Goal: Task Accomplishment & Management: Use online tool/utility

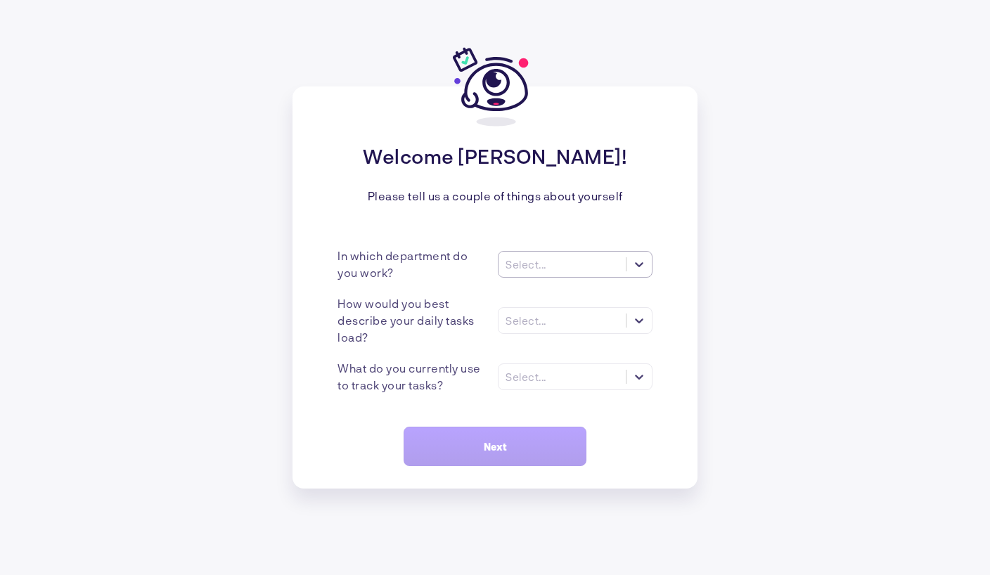
click at [645, 269] on icon at bounding box center [639, 264] width 14 height 14
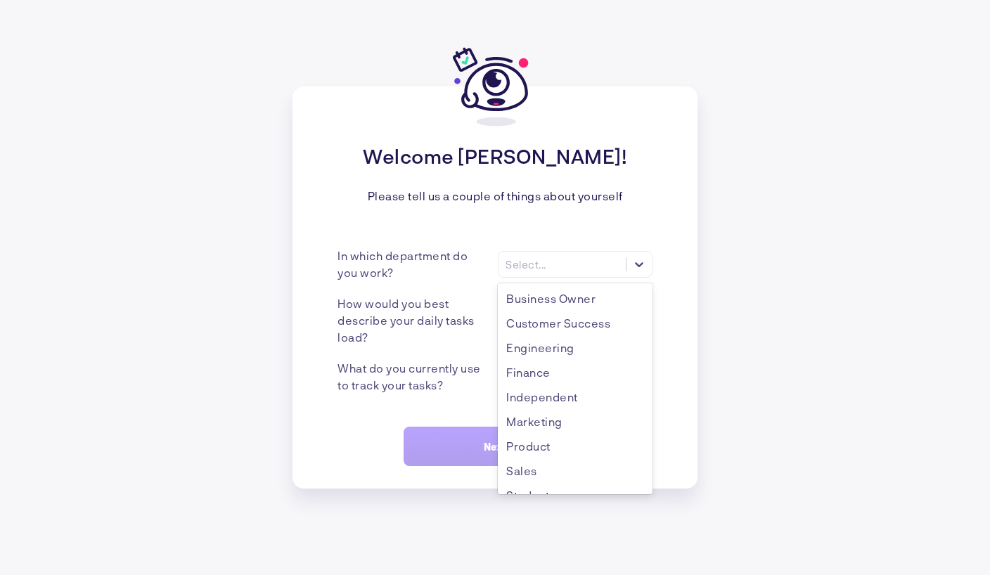
click at [570, 309] on div "Business Owner" at bounding box center [575, 298] width 155 height 25
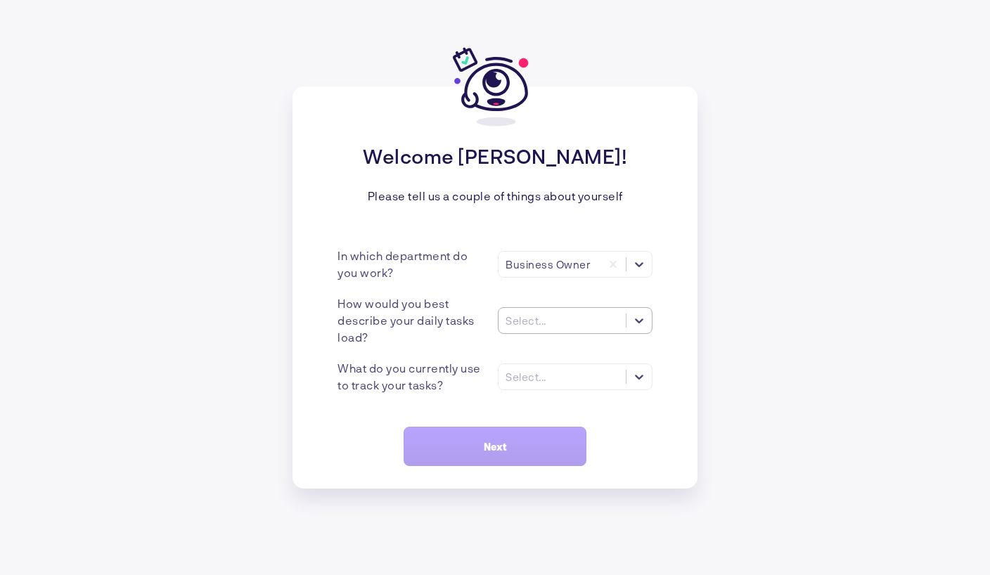
click at [645, 315] on icon at bounding box center [639, 321] width 14 height 14
click at [574, 359] on div "Many tasks (>5)" at bounding box center [575, 354] width 155 height 25
click at [621, 392] on div "What do you currently use to track your tasks? Select..." at bounding box center [494, 377] width 315 height 34
click at [630, 381] on div at bounding box center [638, 376] width 25 height 25
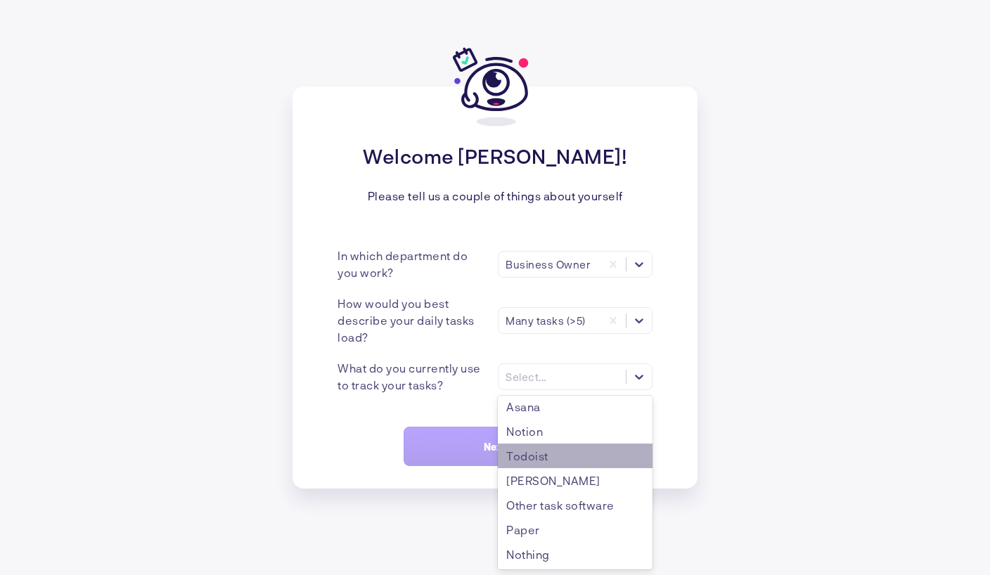
scroll to position [9, 0]
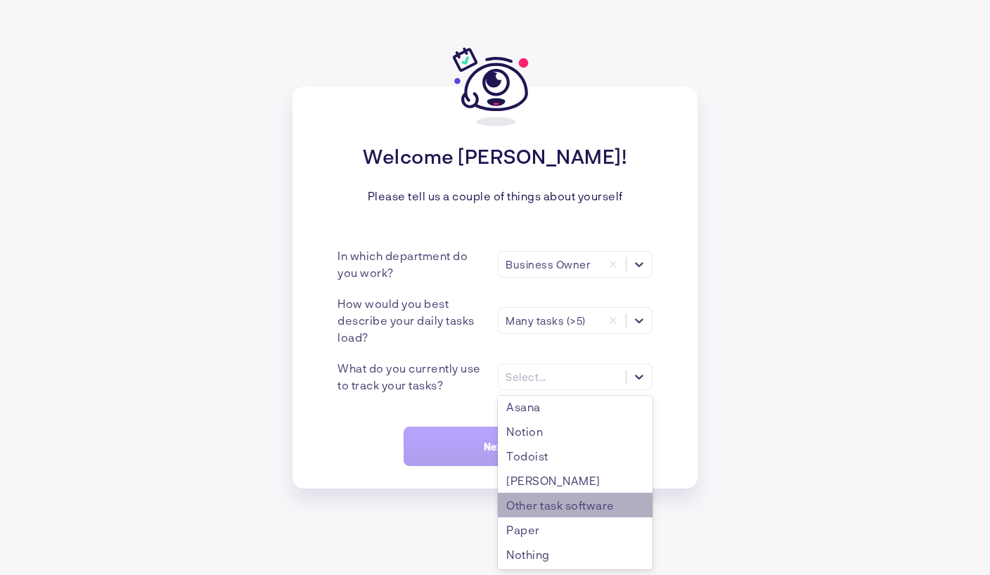
click at [569, 504] on div "Other task software" at bounding box center [575, 505] width 155 height 25
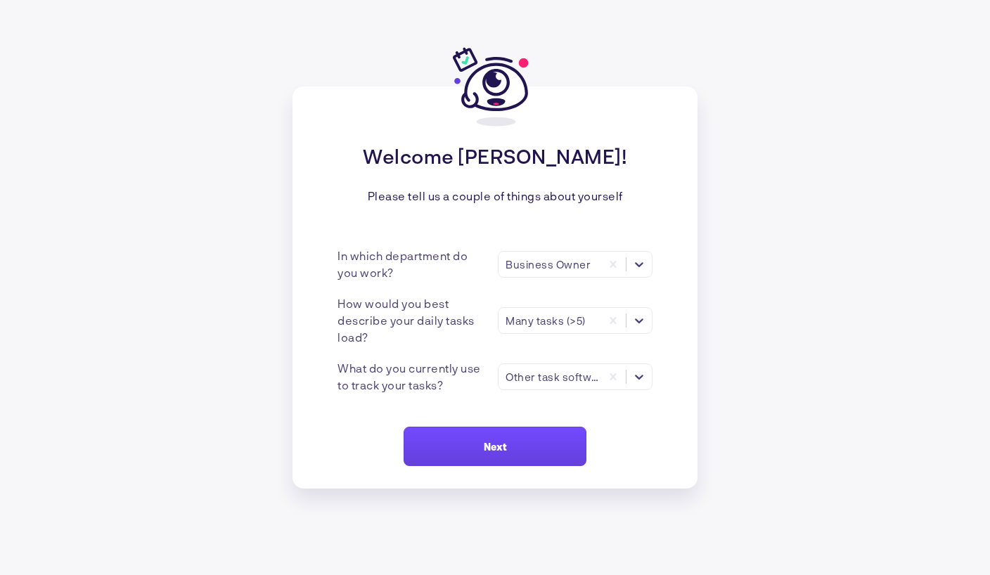
click at [484, 436] on button "Next" at bounding box center [495, 446] width 183 height 39
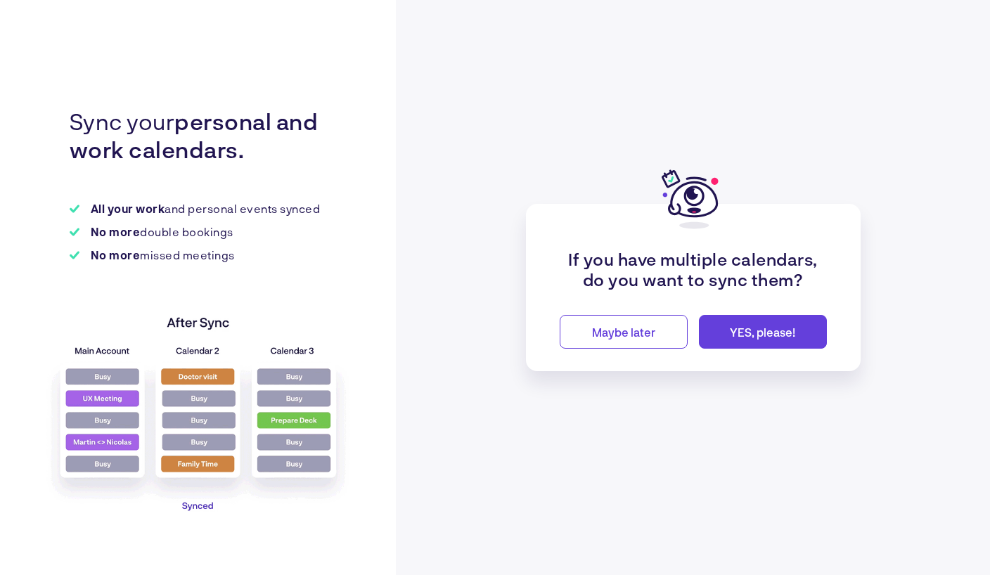
click at [758, 341] on button "YES, please!" at bounding box center [763, 332] width 128 height 34
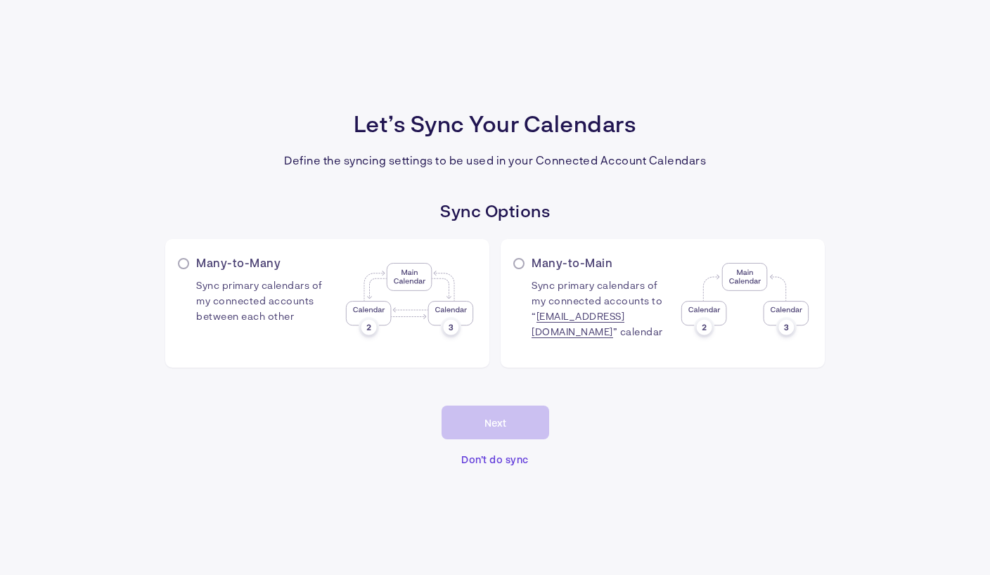
click at [479, 463] on span "Don’t do sync" at bounding box center [494, 459] width 67 height 12
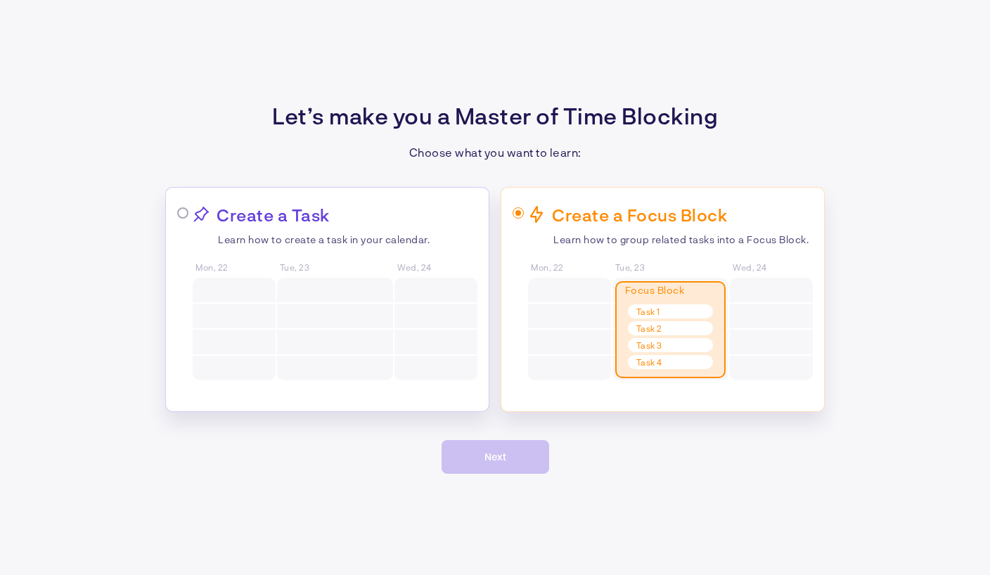
click at [517, 212] on span at bounding box center [518, 212] width 11 height 11
click at [517, 212] on input "radio" at bounding box center [520, 214] width 9 height 9
radio input "true"
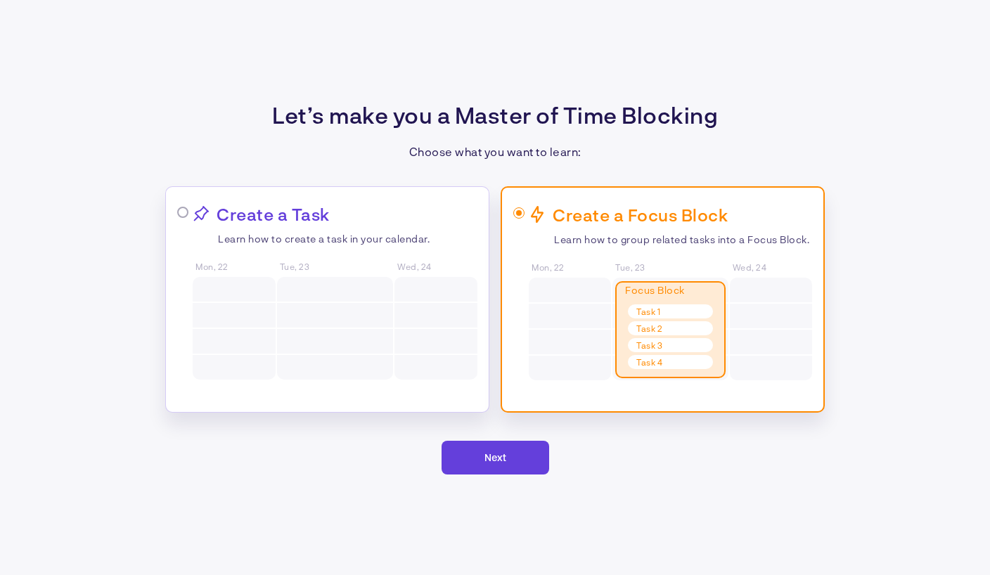
click at [510, 453] on button "Next" at bounding box center [496, 458] width 108 height 34
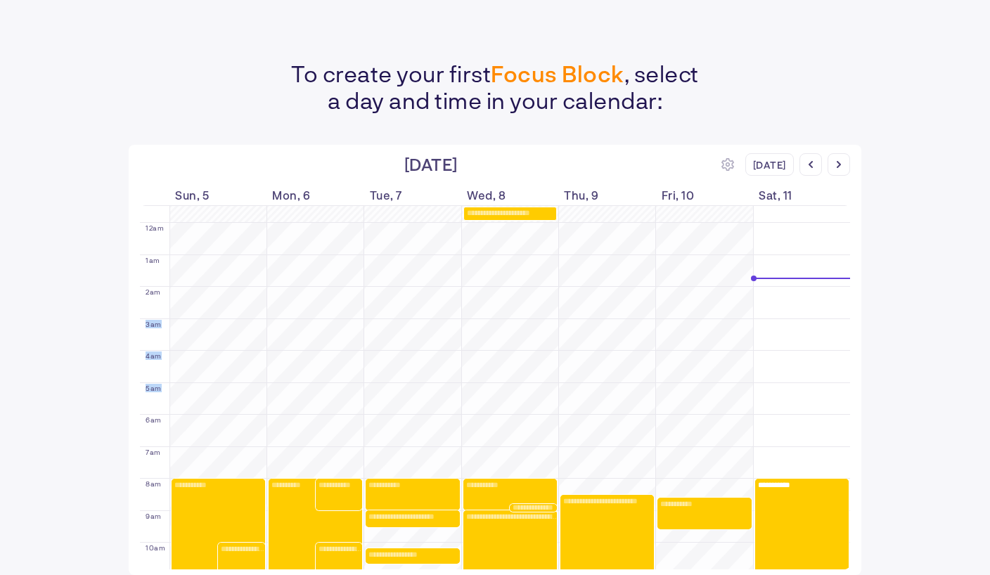
drag, startPoint x: 498, startPoint y: 301, endPoint x: 489, endPoint y: 384, distance: 83.4
click at [497, 493] on div "**********" at bounding box center [510, 495] width 94 height 32
drag, startPoint x: 527, startPoint y: 294, endPoint x: 521, endPoint y: 309, distance: 16.5
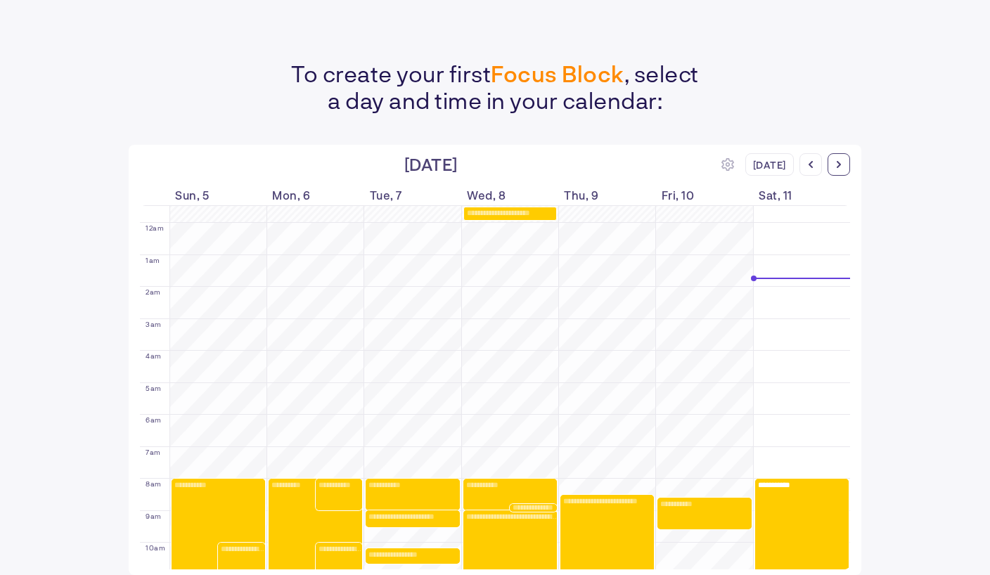
click at [833, 164] on div at bounding box center [838, 164] width 22 height 22
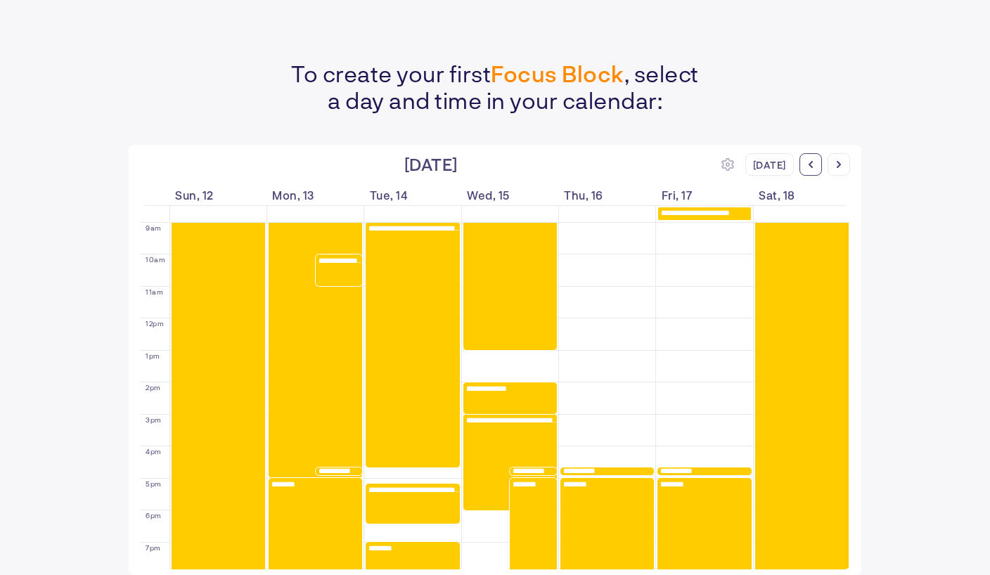
click at [806, 172] on div at bounding box center [810, 164] width 22 height 22
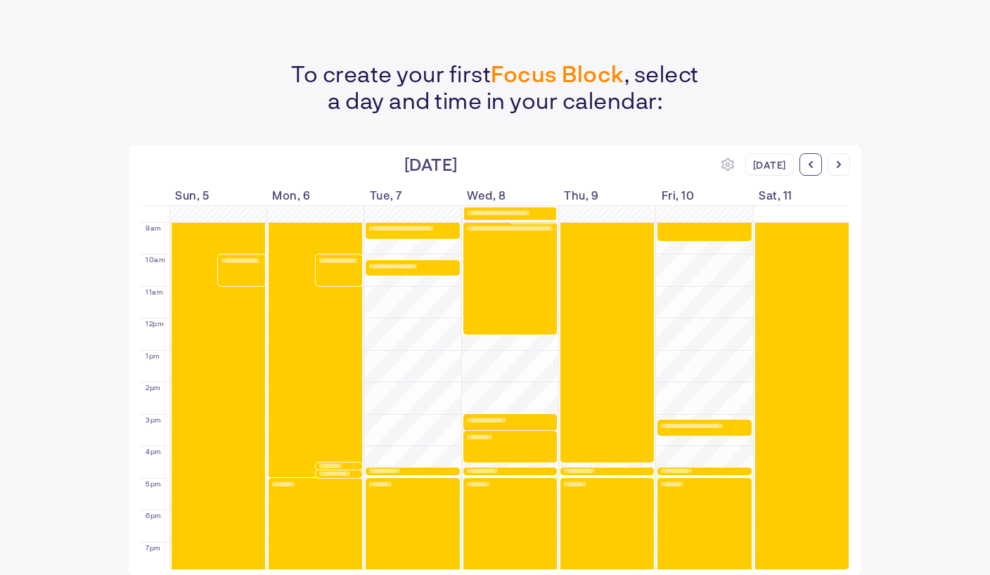
scroll to position [56, 0]
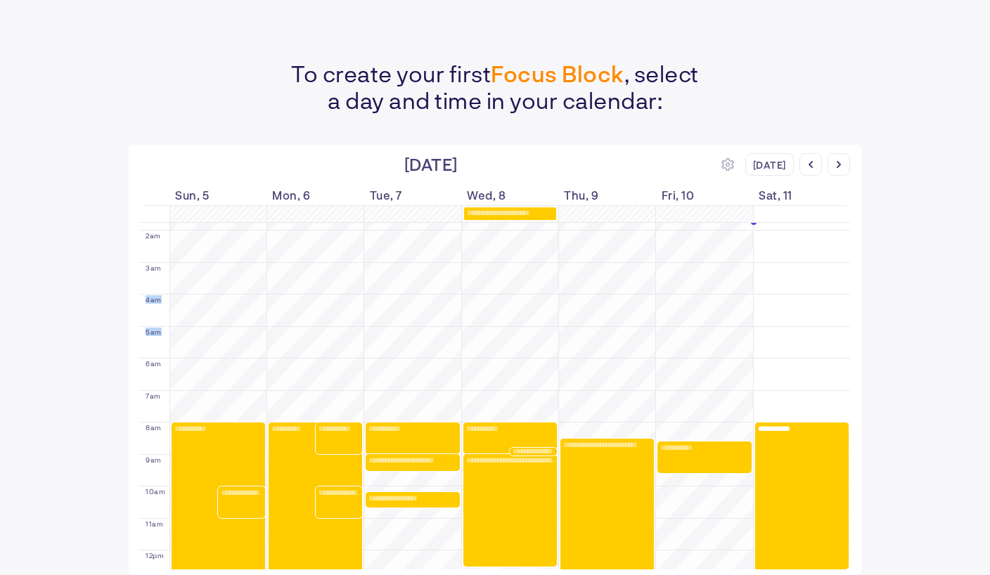
drag, startPoint x: 498, startPoint y: 294, endPoint x: 491, endPoint y: 345, distance: 51.9
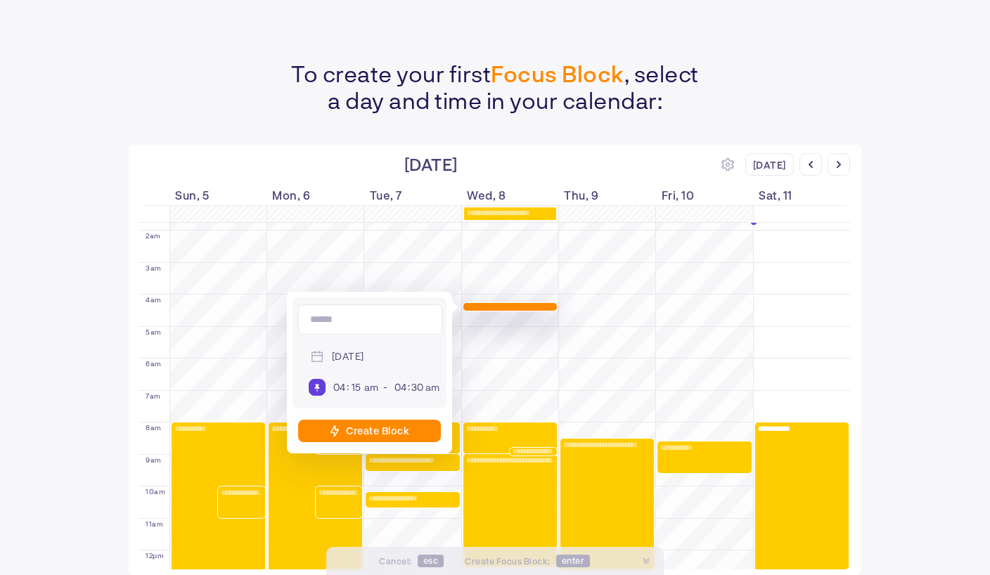
click at [405, 437] on div "Create Block" at bounding box center [377, 431] width 63 height 12
click at [381, 320] on input at bounding box center [370, 319] width 144 height 30
type input "****"
click at [404, 441] on div "Create Block" at bounding box center [369, 431] width 143 height 22
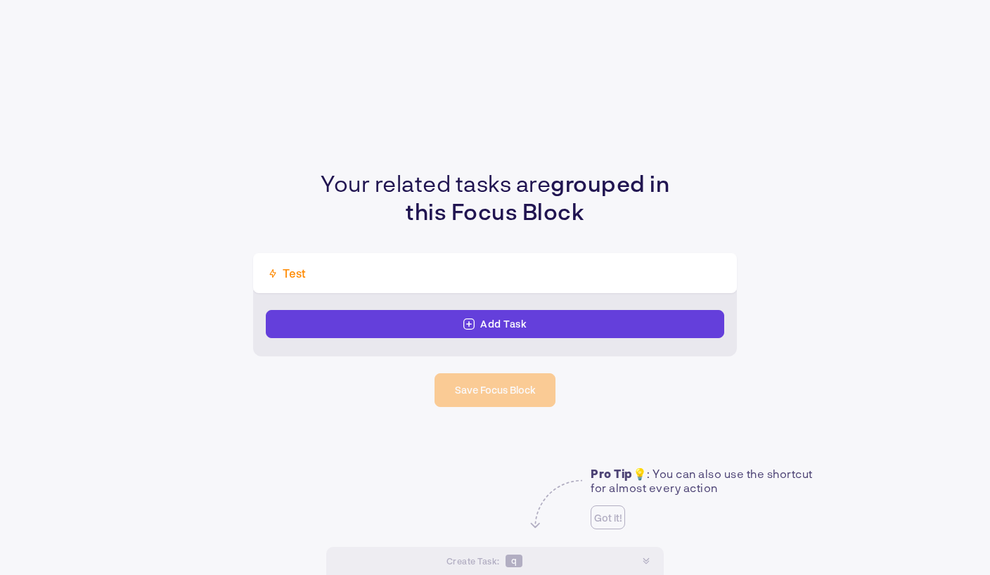
click at [528, 330] on div "Add Task" at bounding box center [495, 324] width 458 height 28
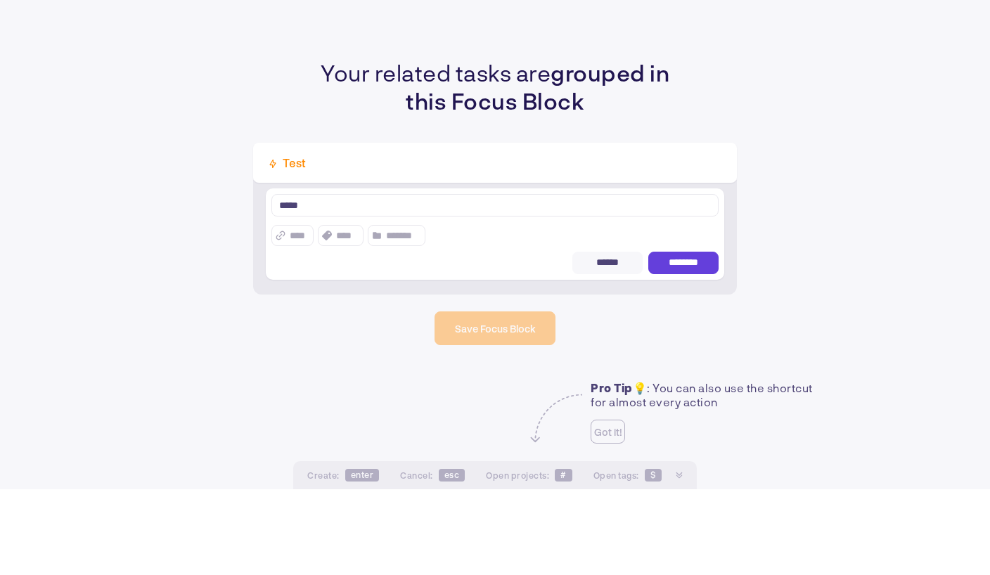
type textarea "*****"
click at [690, 337] on button "********" at bounding box center [683, 348] width 70 height 22
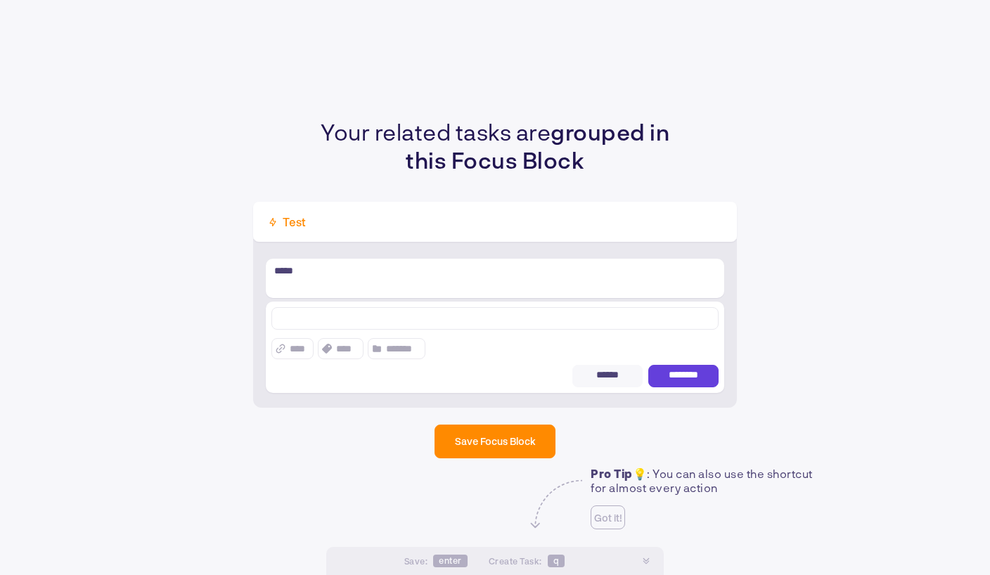
click at [535, 446] on div "Your related tasks are grouped in this Focus Block Test ***** **** **** ****** …" at bounding box center [495, 287] width 990 height 575
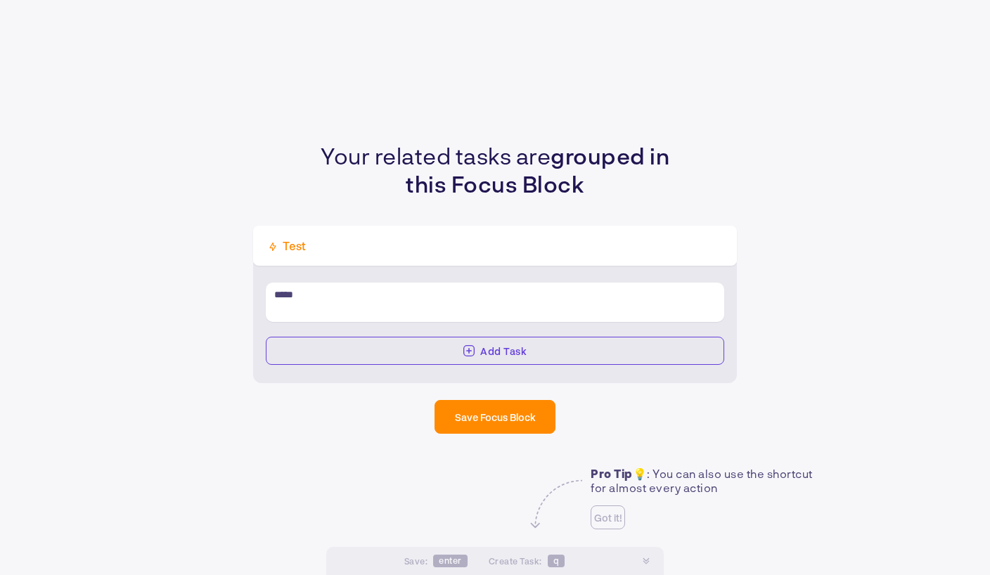
click at [523, 418] on span "Save Focus Block" at bounding box center [495, 417] width 81 height 12
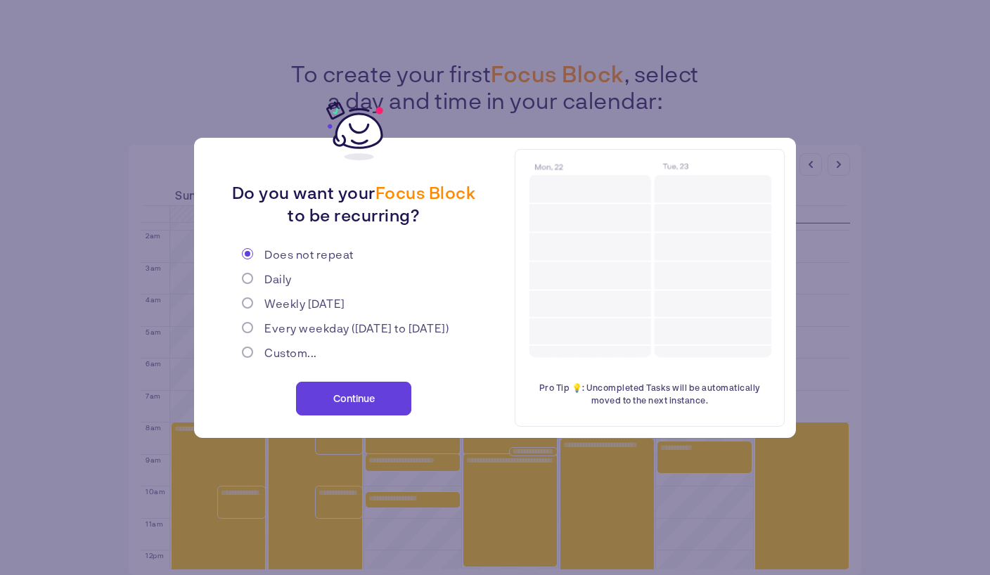
click at [366, 403] on span "Continue" at bounding box center [353, 398] width 41 height 12
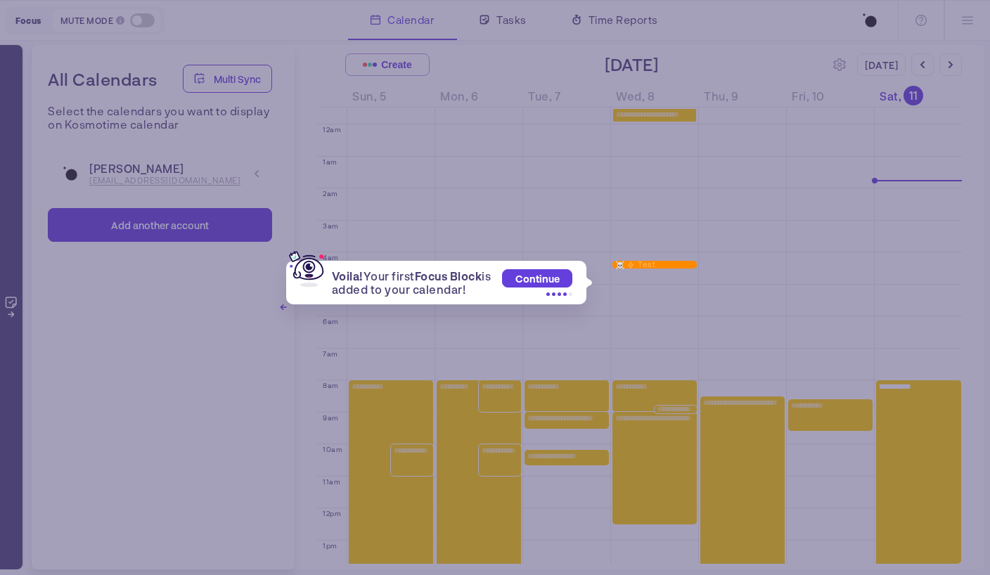
click at [551, 278] on span "Continue" at bounding box center [537, 279] width 44 height 12
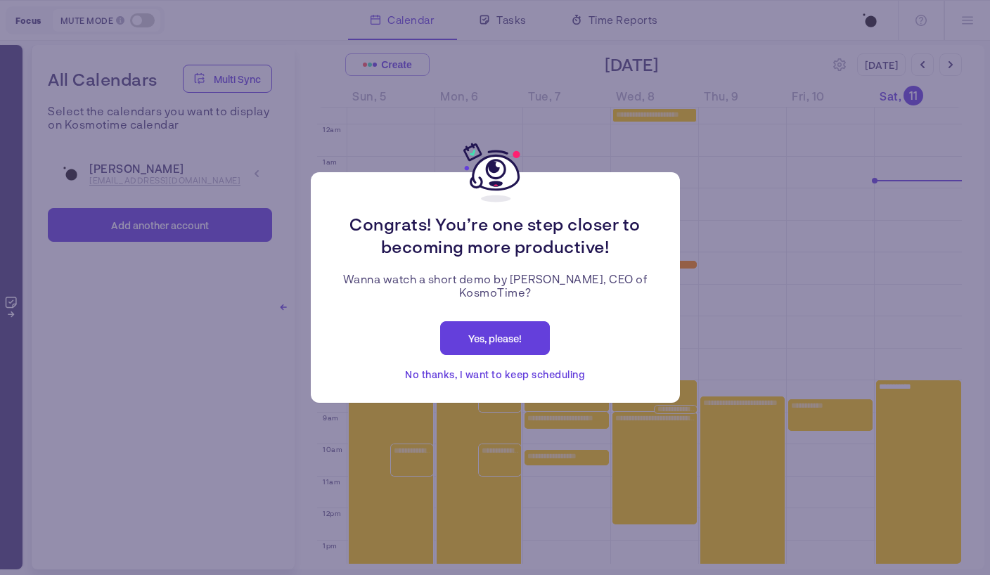
click at [559, 379] on span "No thanks, I want to keep scheduling" at bounding box center [495, 374] width 180 height 17
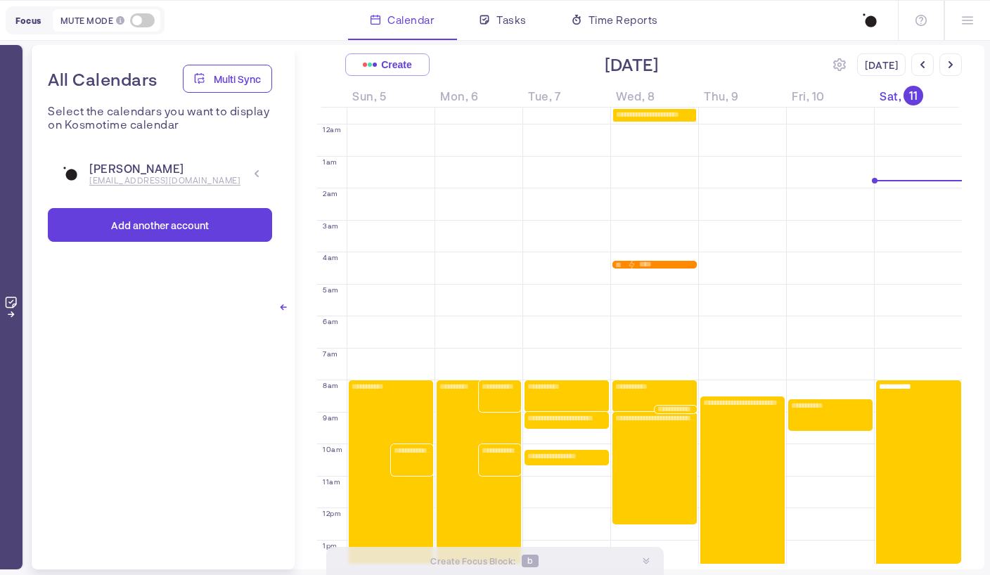
click at [11, 290] on div at bounding box center [11, 307] width 22 height 524
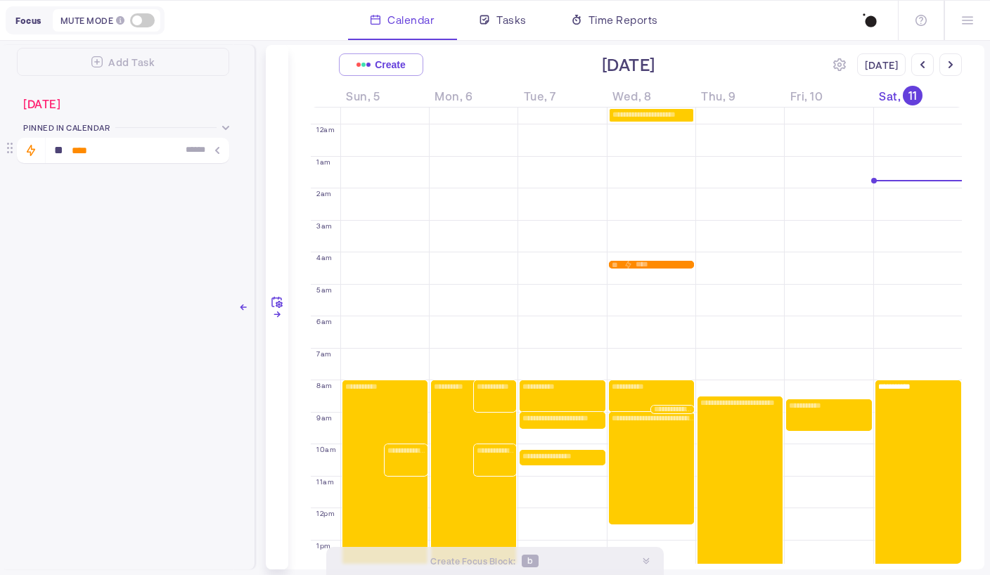
click at [213, 151] on div "******" at bounding box center [201, 151] width 40 height 11
click at [276, 313] on icon at bounding box center [276, 307] width 21 height 21
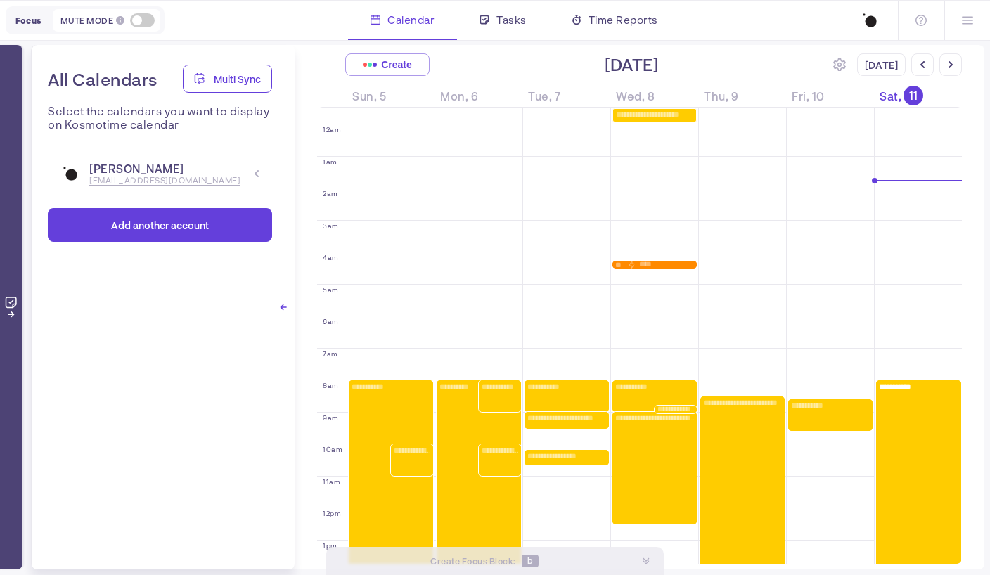
click at [162, 229] on span "Add another account" at bounding box center [160, 225] width 98 height 12
click at [196, 423] on div "All Calendars Multi Sync Select the calendars you want to display on Kosmotime …" at bounding box center [163, 307] width 264 height 524
click at [918, 24] on icon at bounding box center [920, 20] width 11 height 11
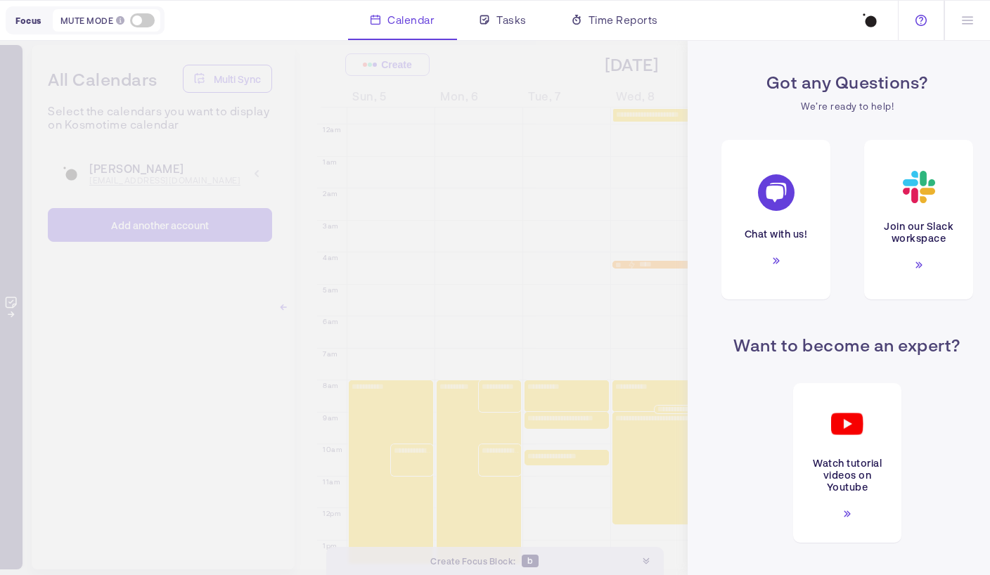
click at [868, 24] on img at bounding box center [869, 20] width 22 height 22
click at [634, 105] on div "Got any Questions? We’re ready to help! Chat with us! Join our Slack workspace …" at bounding box center [495, 307] width 990 height 536
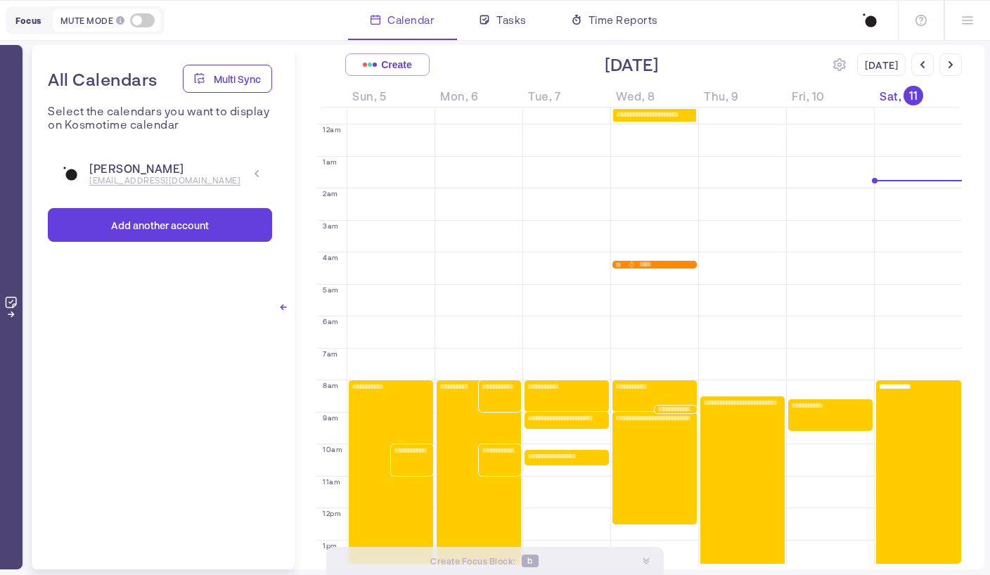
click at [139, 22] on span at bounding box center [142, 20] width 25 height 14
click at [0, 0] on input "checkbox" at bounding box center [0, 0] width 0 height 0
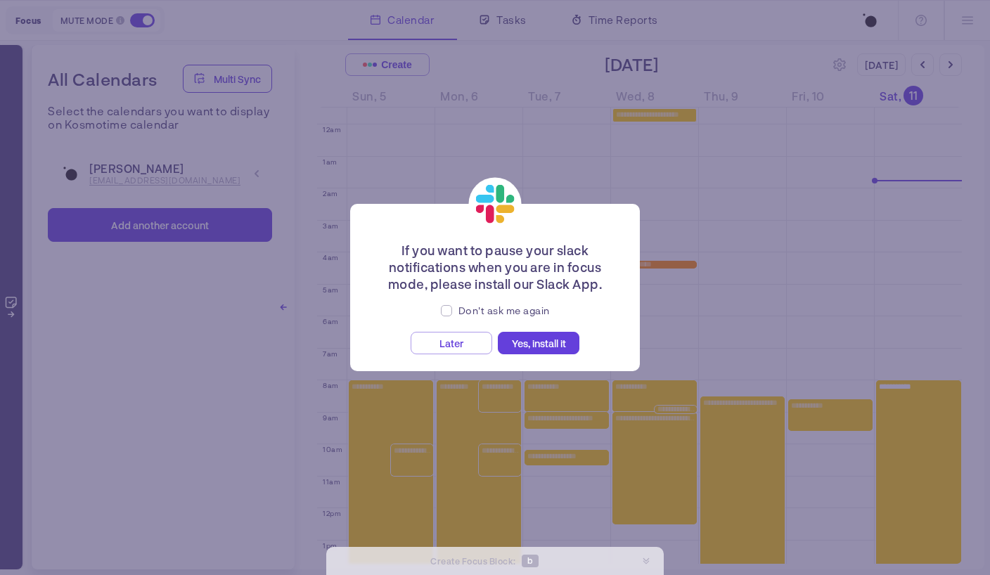
click at [457, 341] on span "Later" at bounding box center [451, 343] width 24 height 12
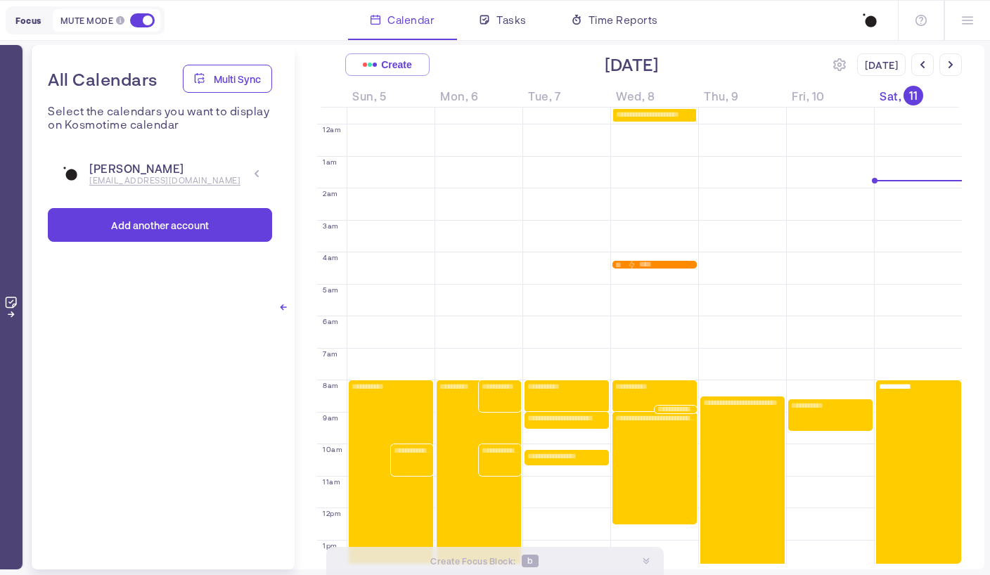
click at [146, 22] on span at bounding box center [142, 20] width 25 height 14
click at [0, 0] on input "checkbox" at bounding box center [0, 0] width 0 height 0
click at [27, 27] on div "Focus Mute Mode Block new tabs and mute Slack notifications" at bounding box center [85, 20] width 159 height 28
click at [971, 26] on div at bounding box center [967, 20] width 46 height 39
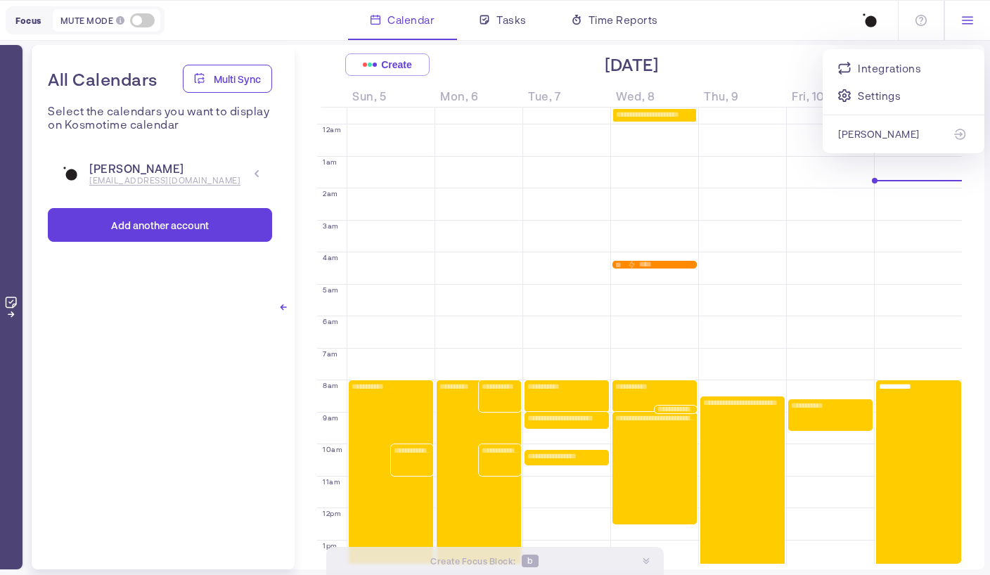
click at [903, 70] on div "Integrations" at bounding box center [903, 68] width 131 height 17
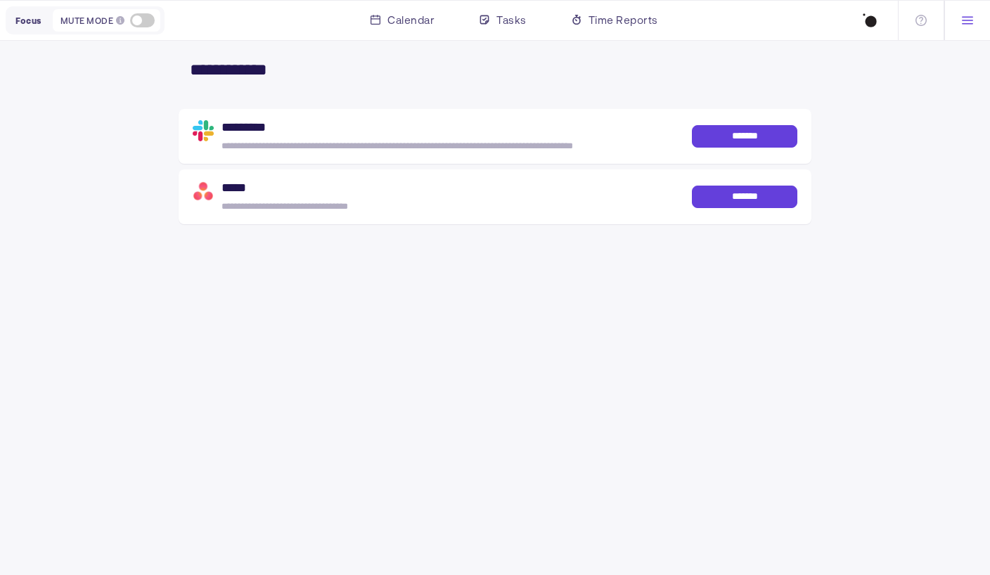
click at [962, 27] on div at bounding box center [967, 20] width 46 height 39
click at [877, 98] on div "Settings" at bounding box center [903, 95] width 131 height 17
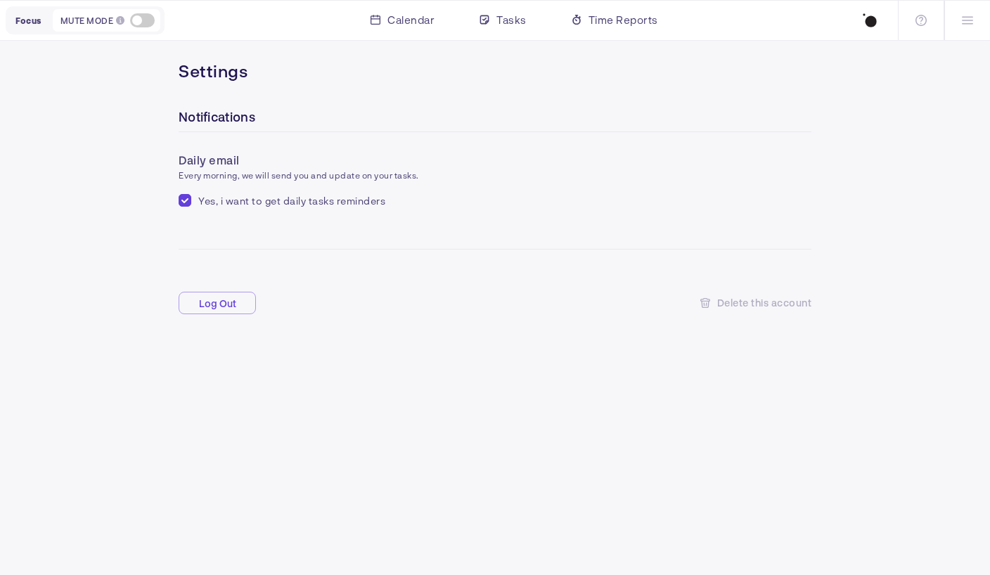
click at [191, 203] on input "checkbox" at bounding box center [185, 200] width 13 height 13
checkbox input "false"
click at [418, 23] on span "Calendar" at bounding box center [410, 19] width 47 height 17
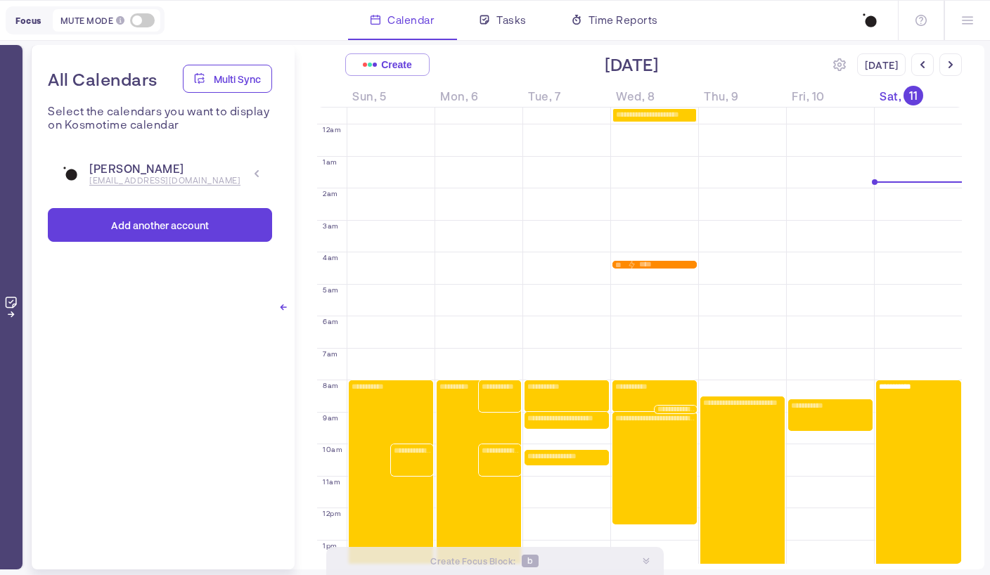
click at [290, 312] on div at bounding box center [283, 307] width 22 height 524
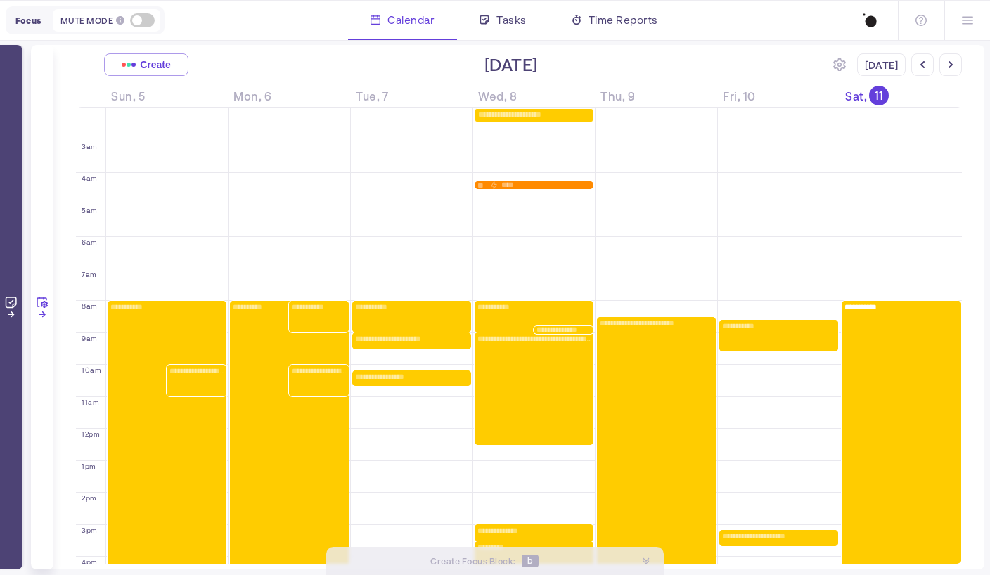
scroll to position [26, 0]
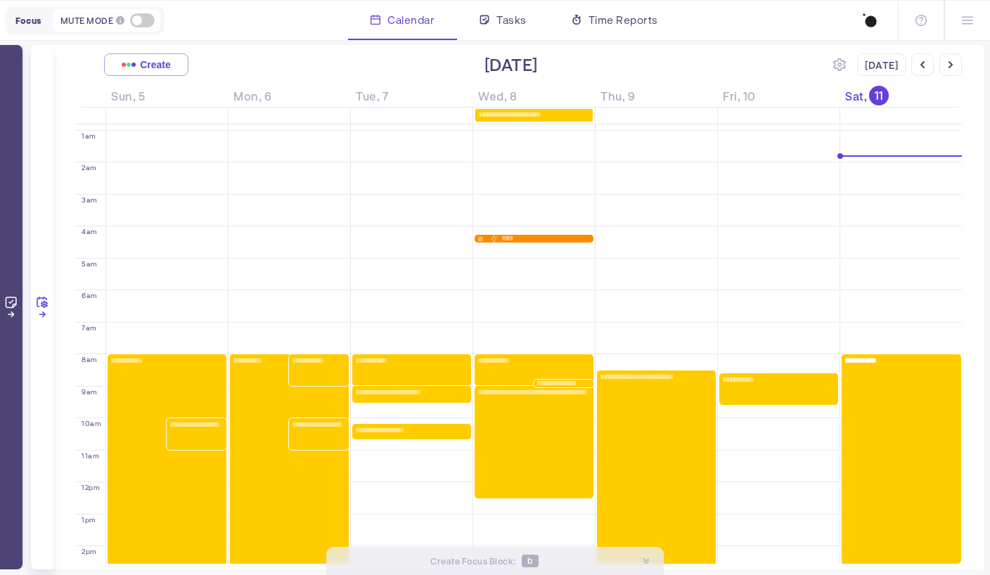
click at [44, 310] on icon at bounding box center [42, 307] width 21 height 21
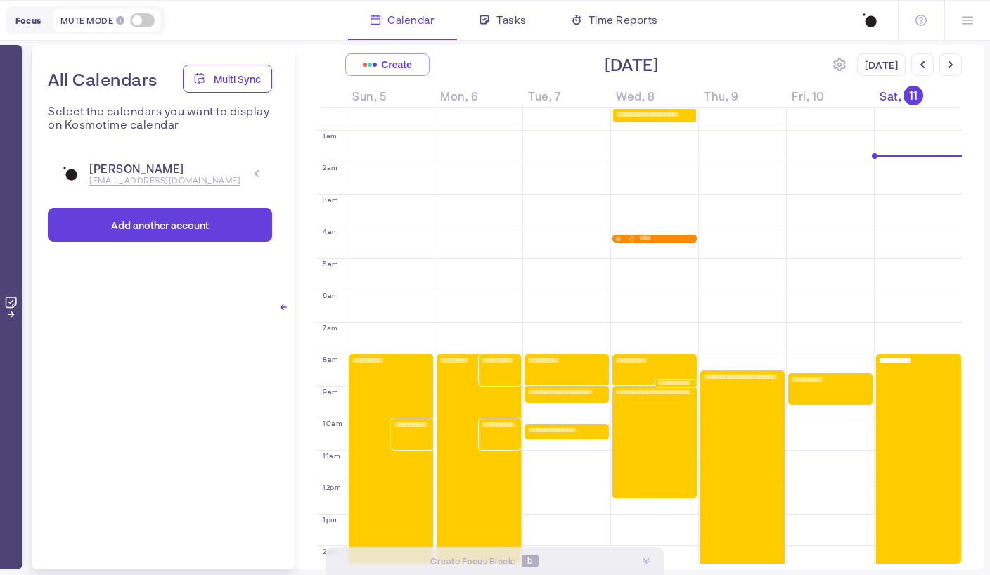
click at [260, 171] on icon at bounding box center [256, 173] width 8 height 8
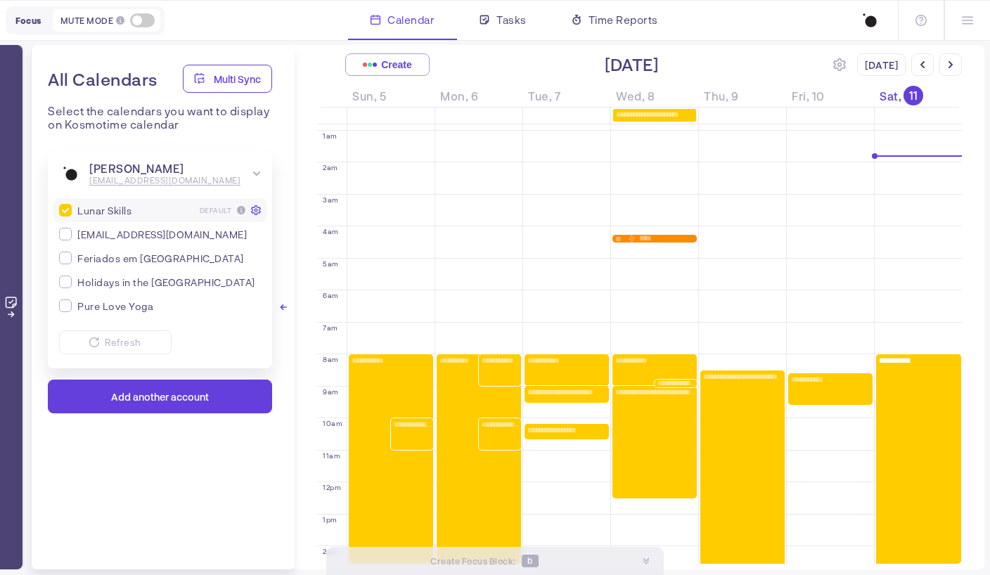
click at [259, 212] on icon at bounding box center [256, 210] width 10 height 10
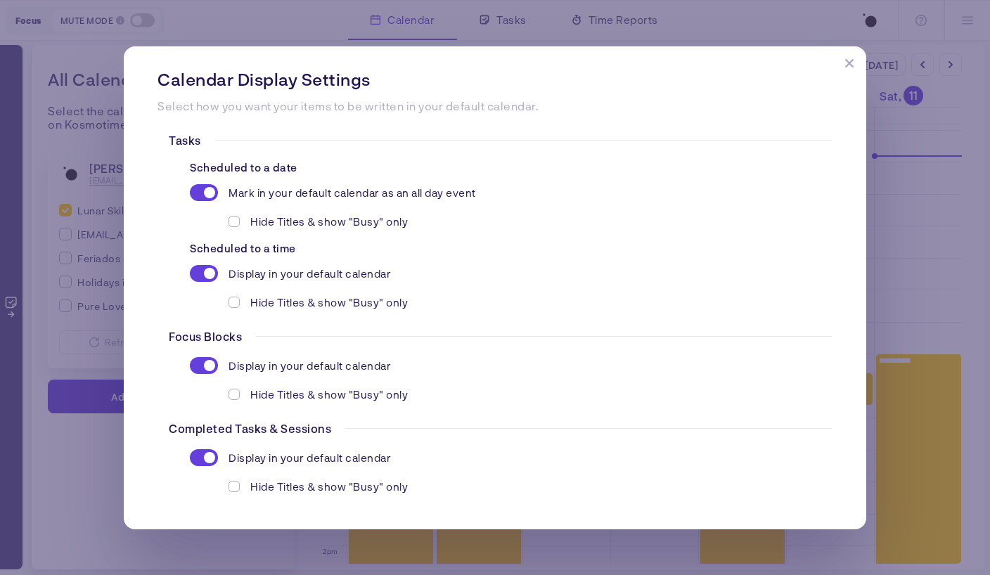
click at [850, 63] on icon at bounding box center [849, 63] width 8 height 8
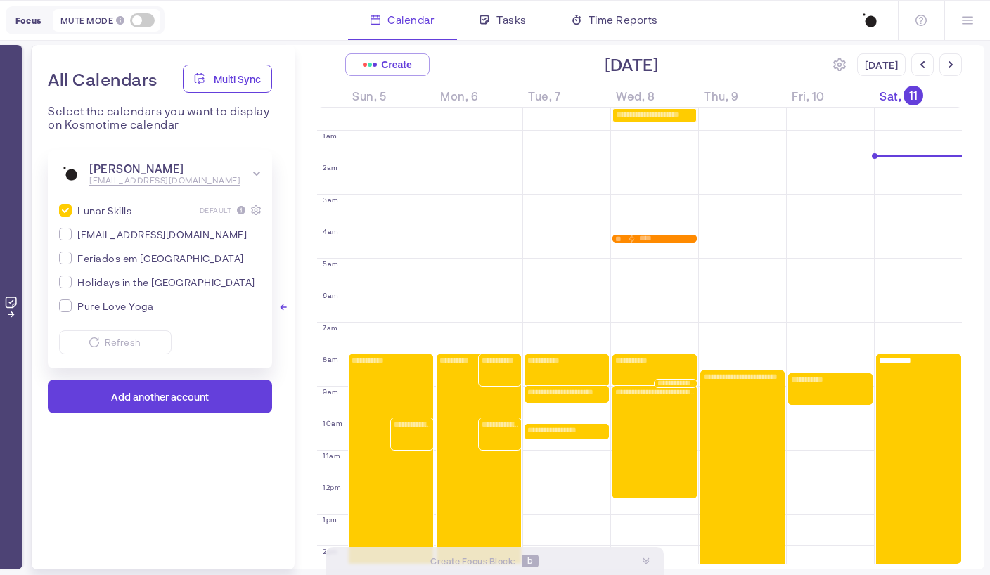
click at [186, 462] on div "All Calendars Multi Sync Select the calendars you want to display on Kosmotime …" at bounding box center [163, 307] width 264 height 524
click at [389, 65] on span "Create" at bounding box center [396, 64] width 31 height 11
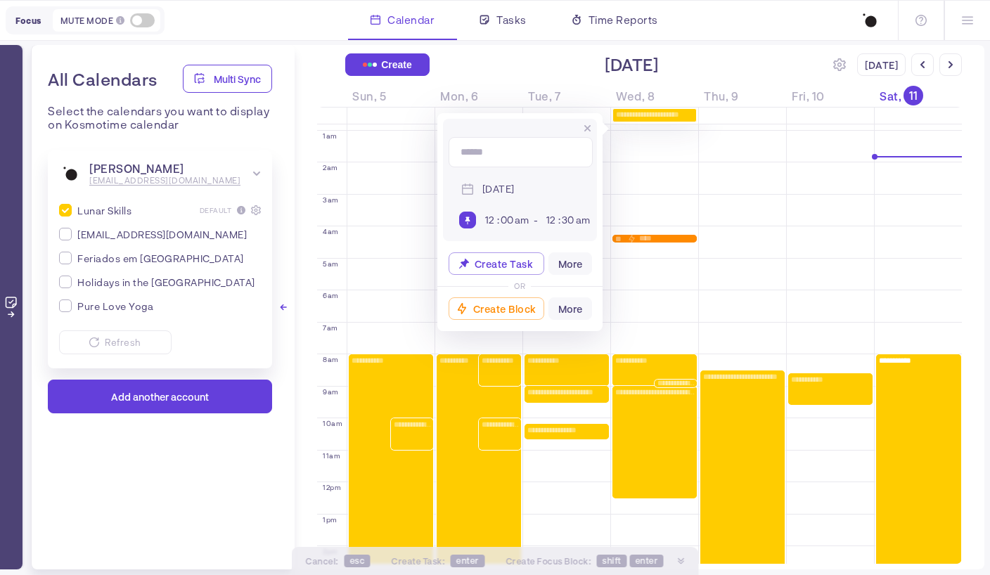
scroll to position [0, 0]
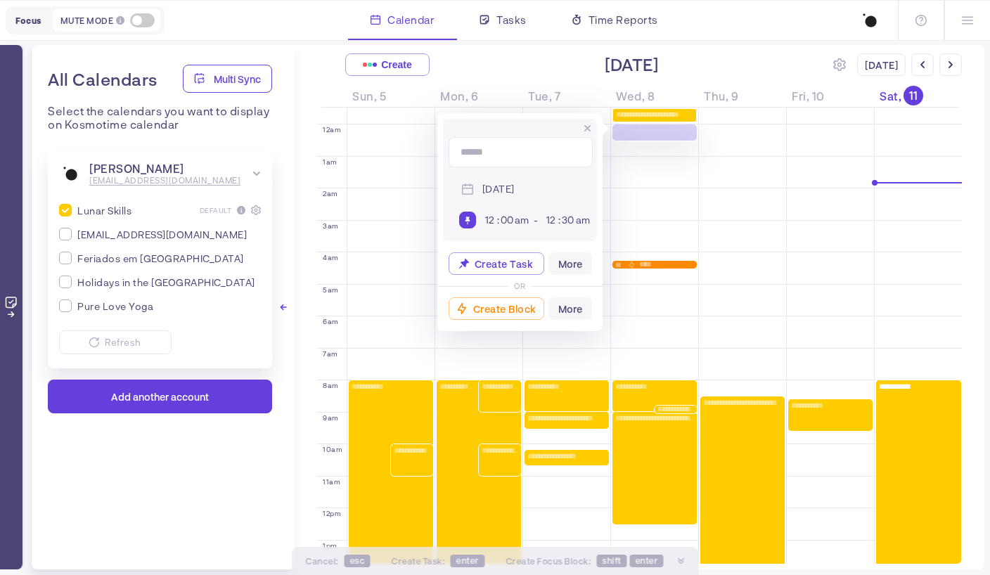
click at [592, 127] on div "[DATE] 12 : 00 am - 12 : 30 am" at bounding box center [520, 180] width 154 height 122
click at [588, 127] on icon at bounding box center [587, 128] width 6 height 6
